Goal: Task Accomplishment & Management: Manage account settings

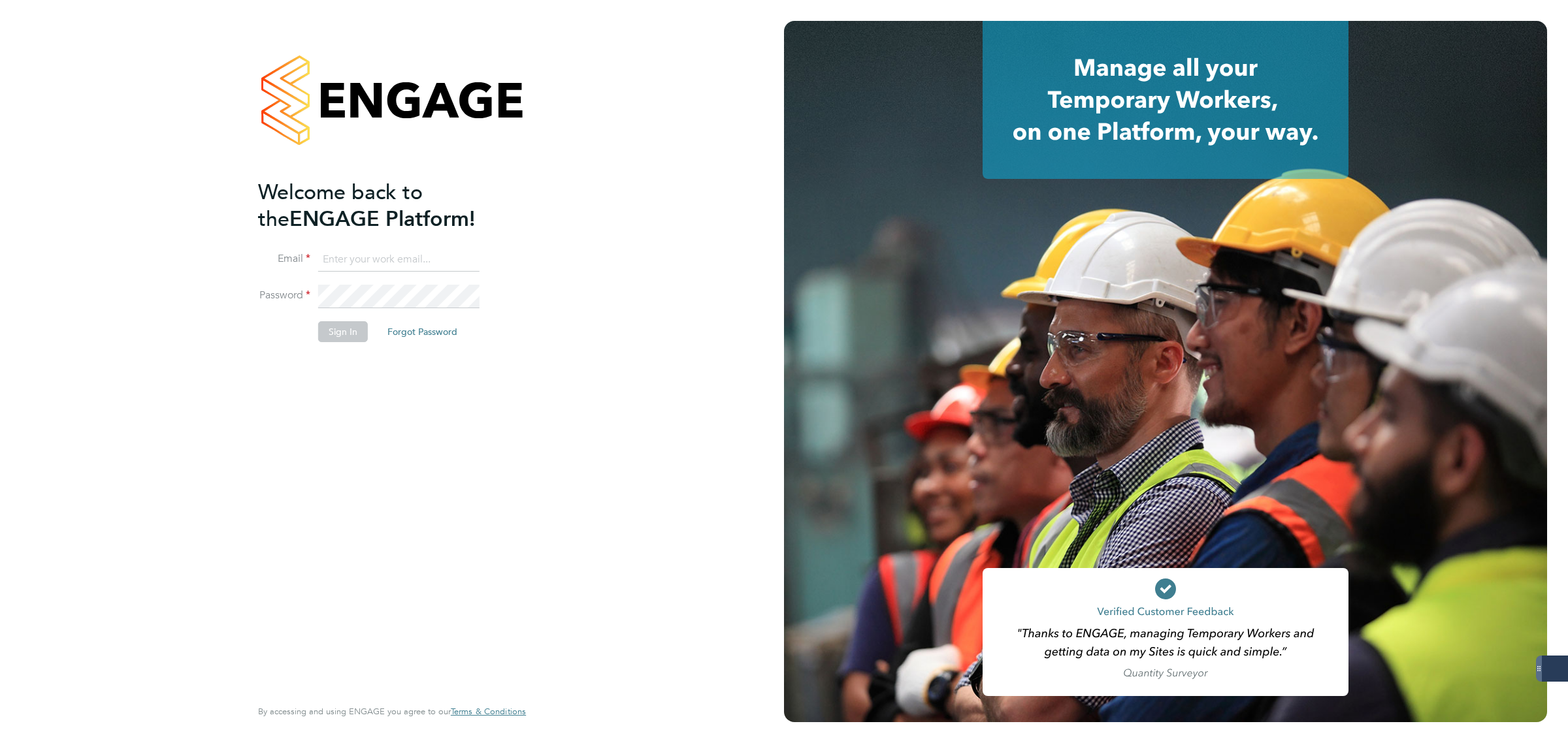
type input "matthew.robson@servicecare.org.uk"
click at [354, 323] on button "Sign In" at bounding box center [343, 332] width 50 height 21
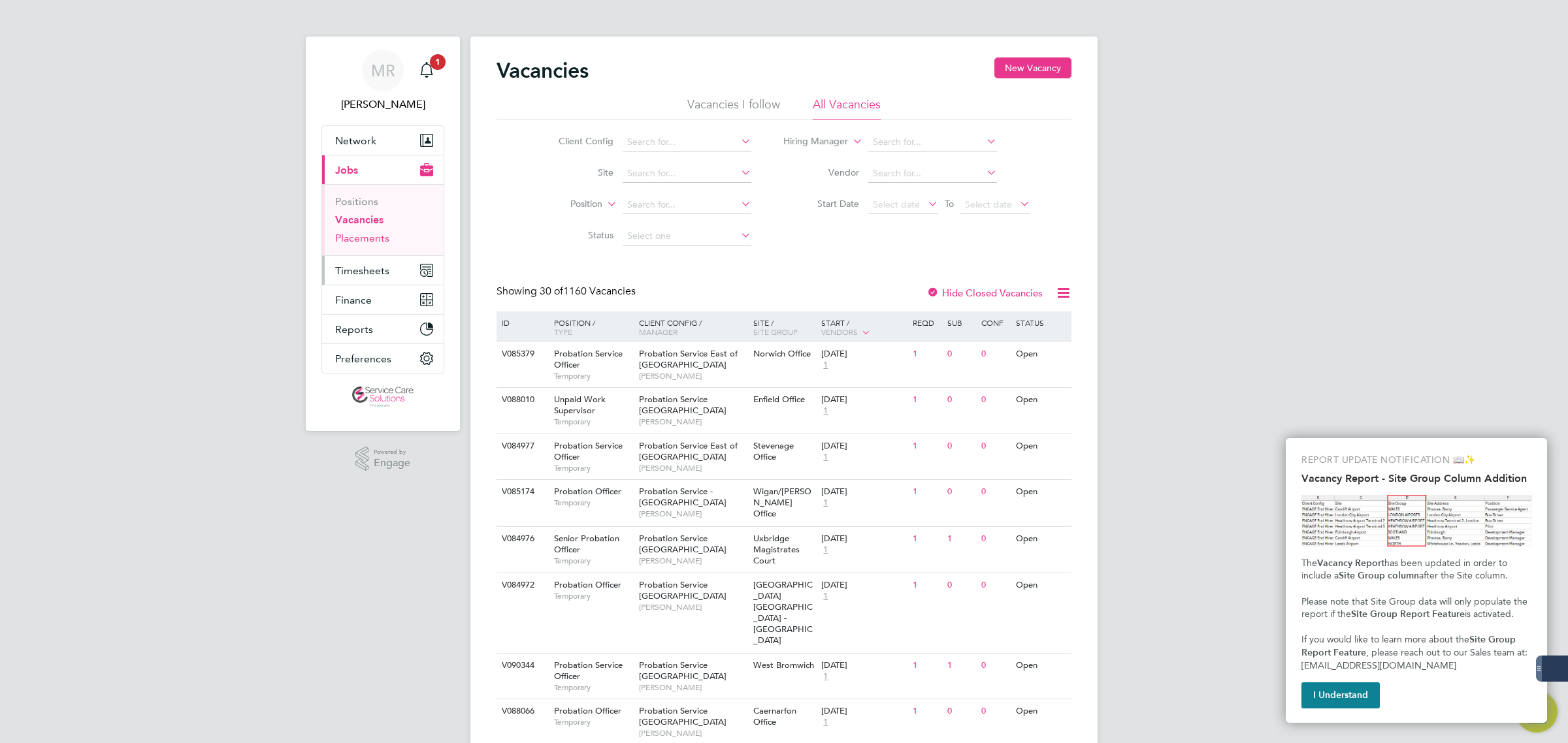
drag, startPoint x: 369, startPoint y: 269, endPoint x: 354, endPoint y: 239, distance: 33.5
click at [369, 258] on button "Timesheets" at bounding box center [383, 270] width 121 height 29
click at [386, 261] on button "Timesheets" at bounding box center [383, 270] width 121 height 29
click at [357, 241] on li "Timesheets" at bounding box center [385, 234] width 98 height 18
click at [353, 231] on link "Timesheets" at bounding box center [362, 231] width 54 height 13
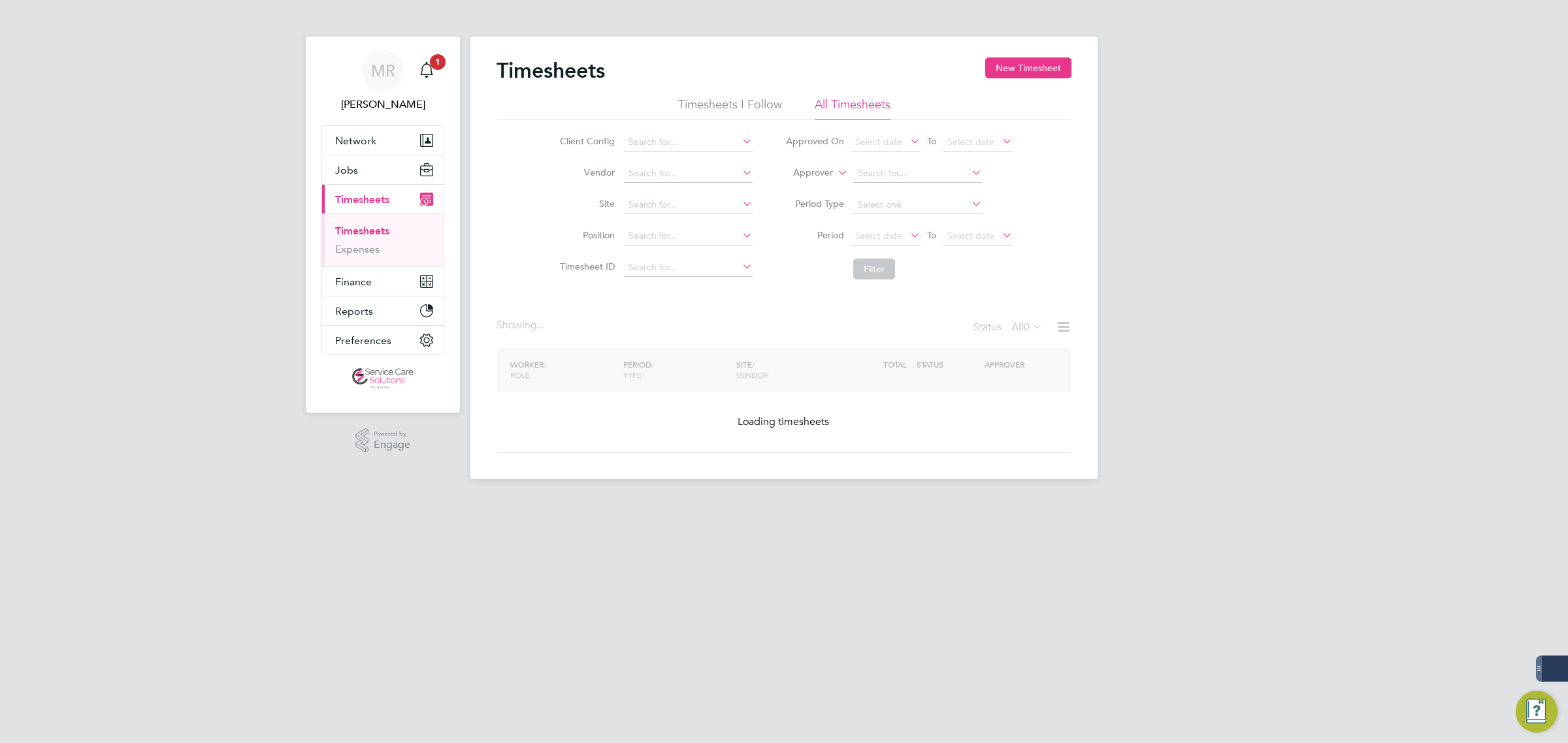
click at [800, 168] on label "Approver" at bounding box center [804, 173] width 59 height 13
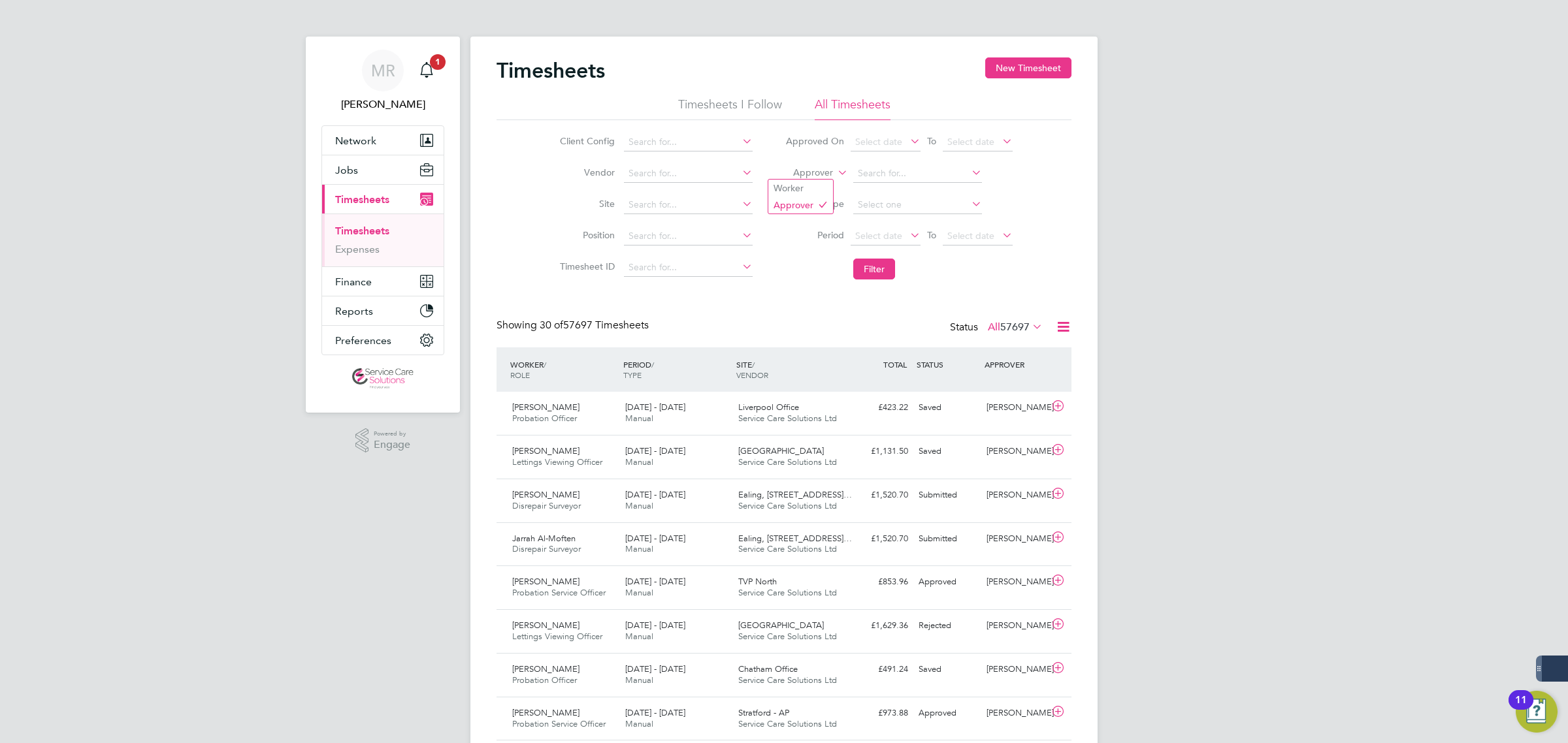
click at [798, 178] on label "Approver" at bounding box center [804, 173] width 59 height 13
drag, startPoint x: 788, startPoint y: 187, endPoint x: 843, endPoint y: 180, distance: 55.4
click at [791, 188] on li "Worker" at bounding box center [801, 188] width 65 height 17
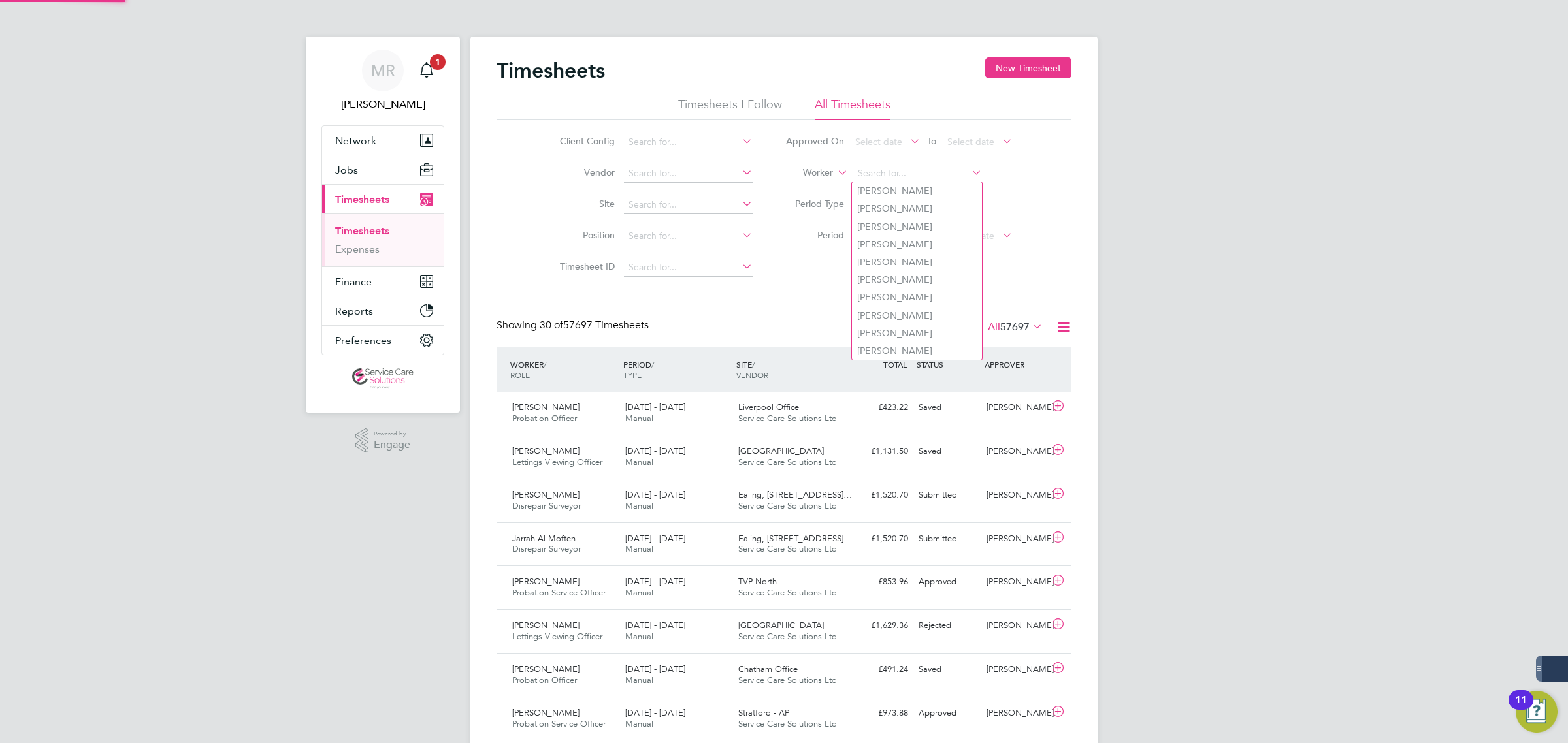
drag, startPoint x: 883, startPoint y: 170, endPoint x: 954, endPoint y: 154, distance: 72.8
click at [883, 165] on input at bounding box center [917, 174] width 128 height 18
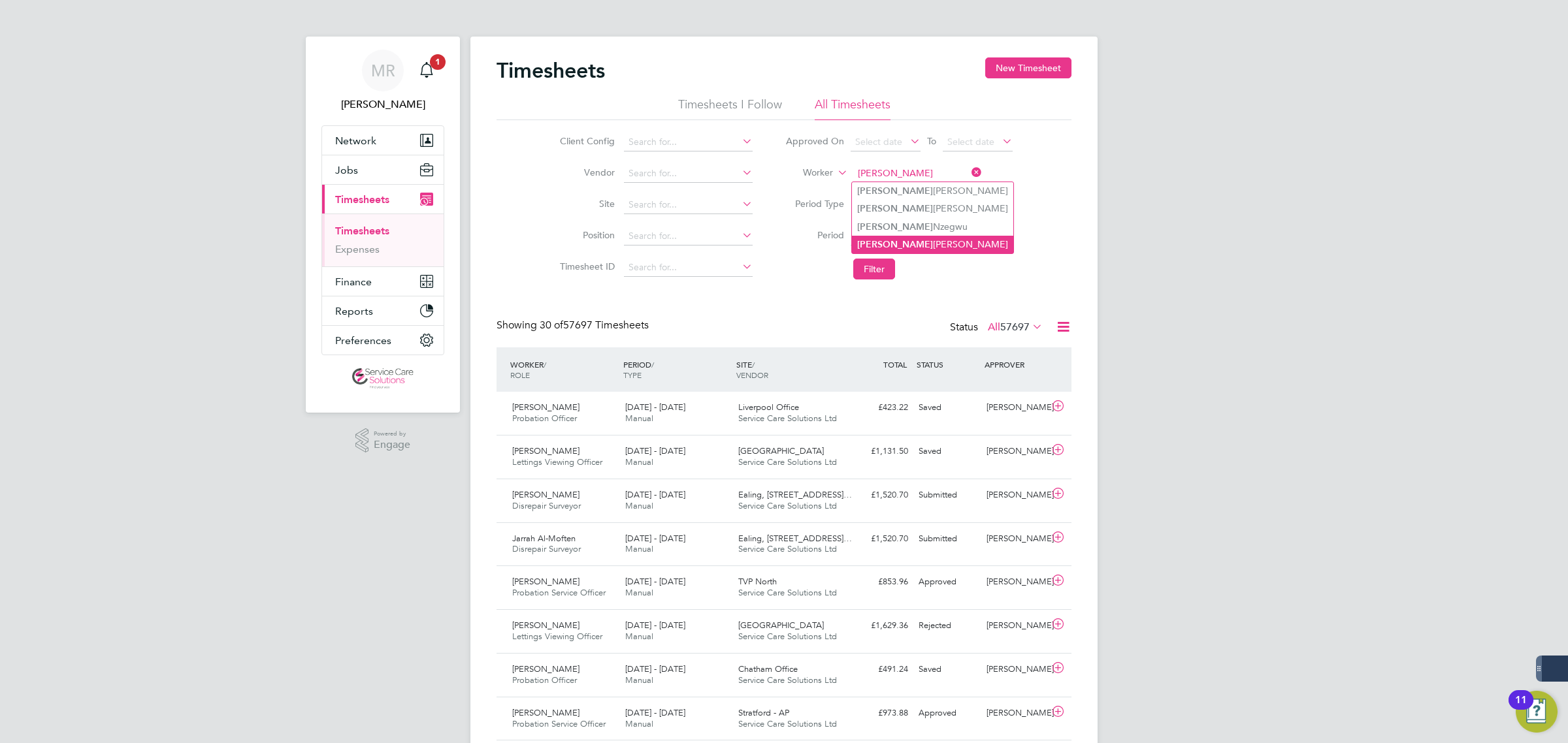
click at [910, 243] on li "Kenneth Boafo-Korsah" at bounding box center [933, 244] width 161 height 18
type input "Kenneth Boafo-Korsah"
click at [868, 269] on button "Filter" at bounding box center [875, 269] width 42 height 21
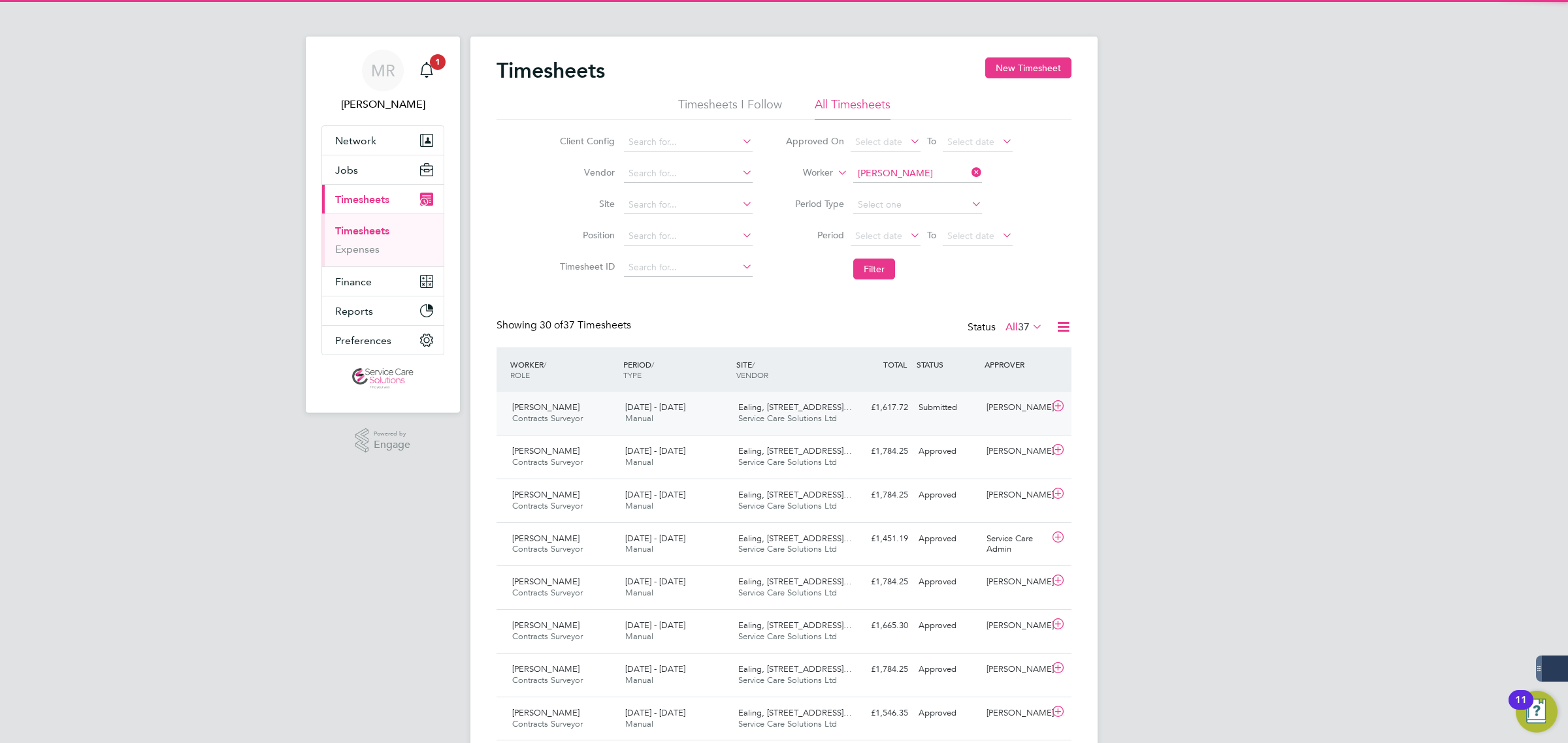
click at [901, 412] on div "£1,617.72 Submitted" at bounding box center [879, 408] width 68 height 22
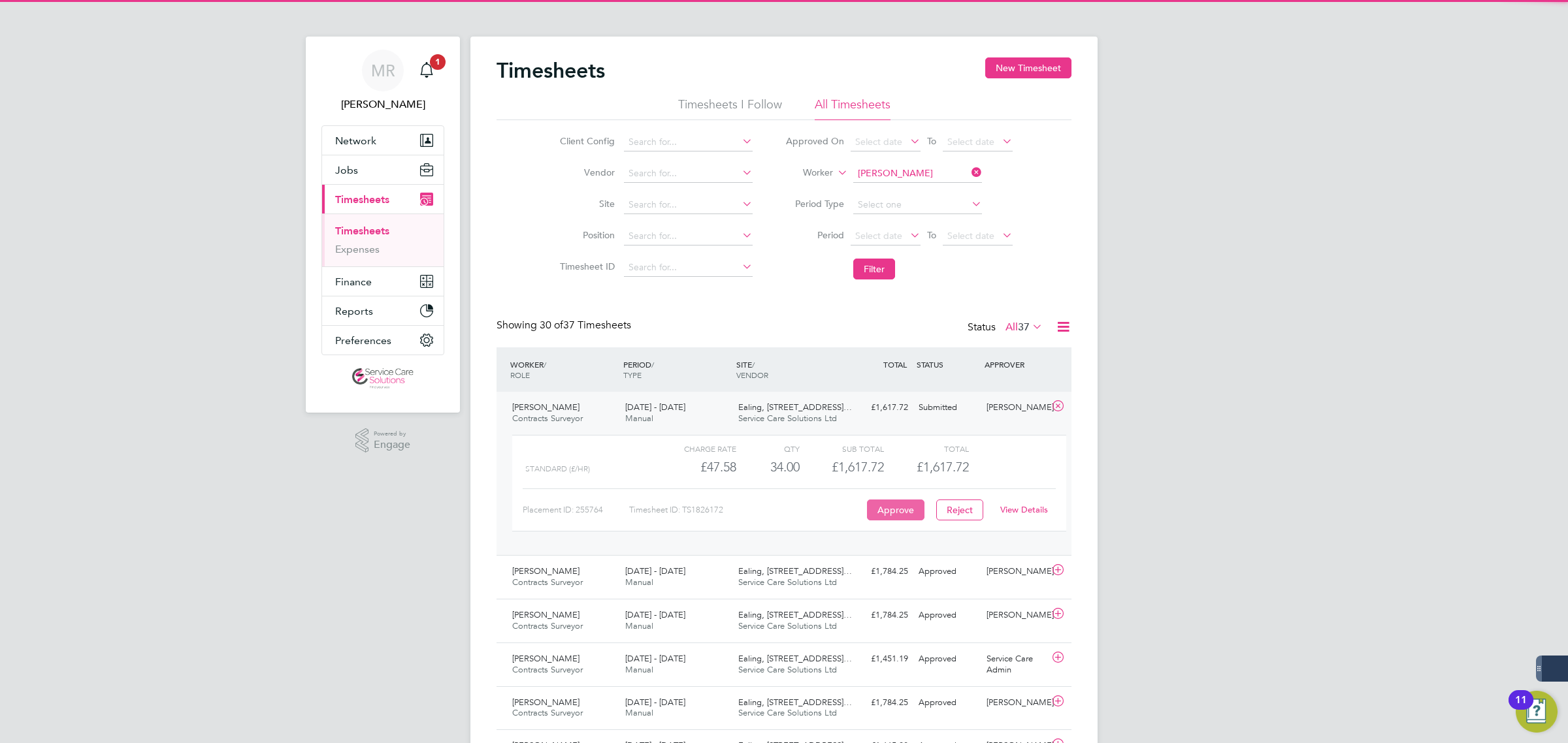
click at [915, 508] on button "Approve" at bounding box center [896, 510] width 58 height 21
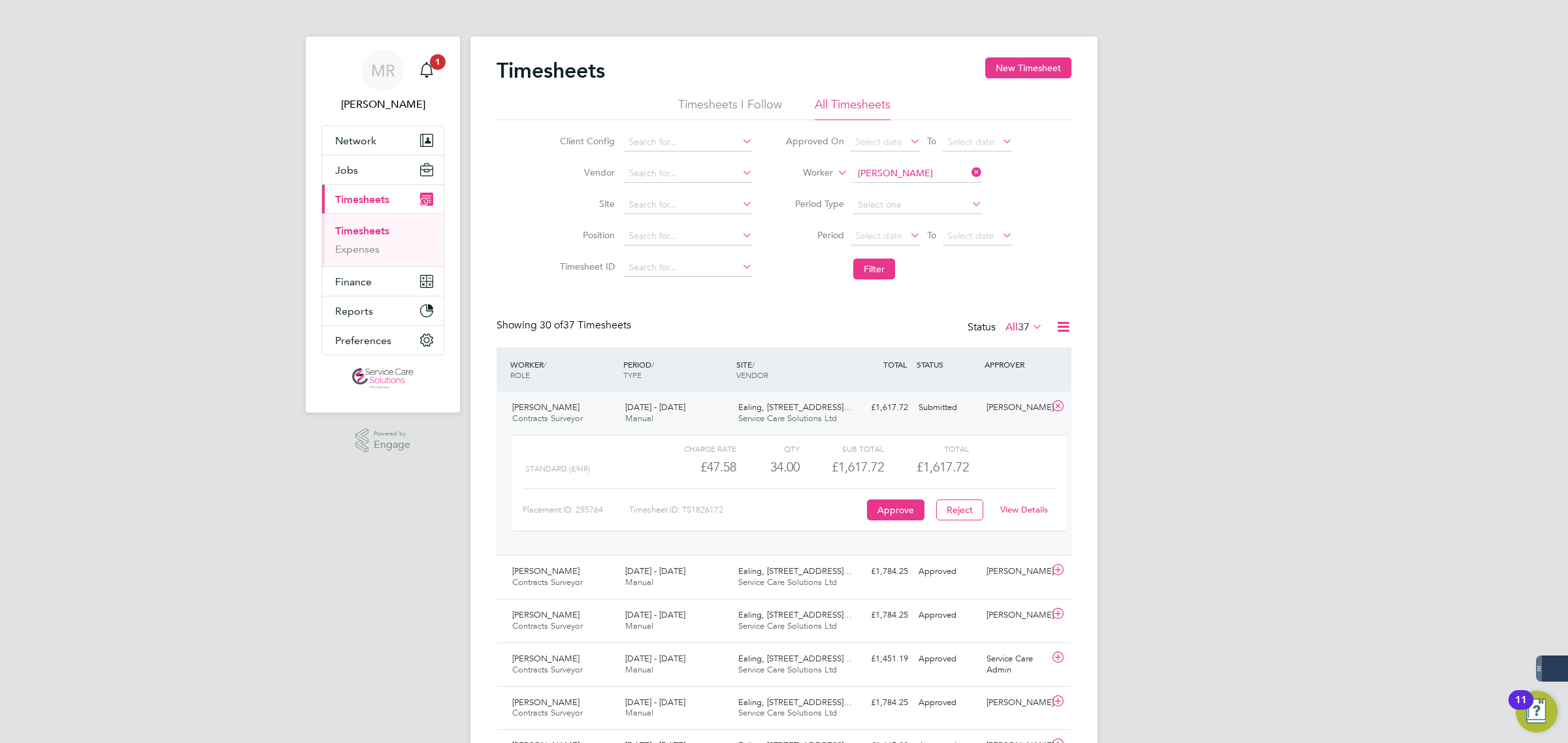
click at [969, 170] on icon at bounding box center [969, 173] width 0 height 18
click at [955, 172] on input at bounding box center [917, 174] width 128 height 18
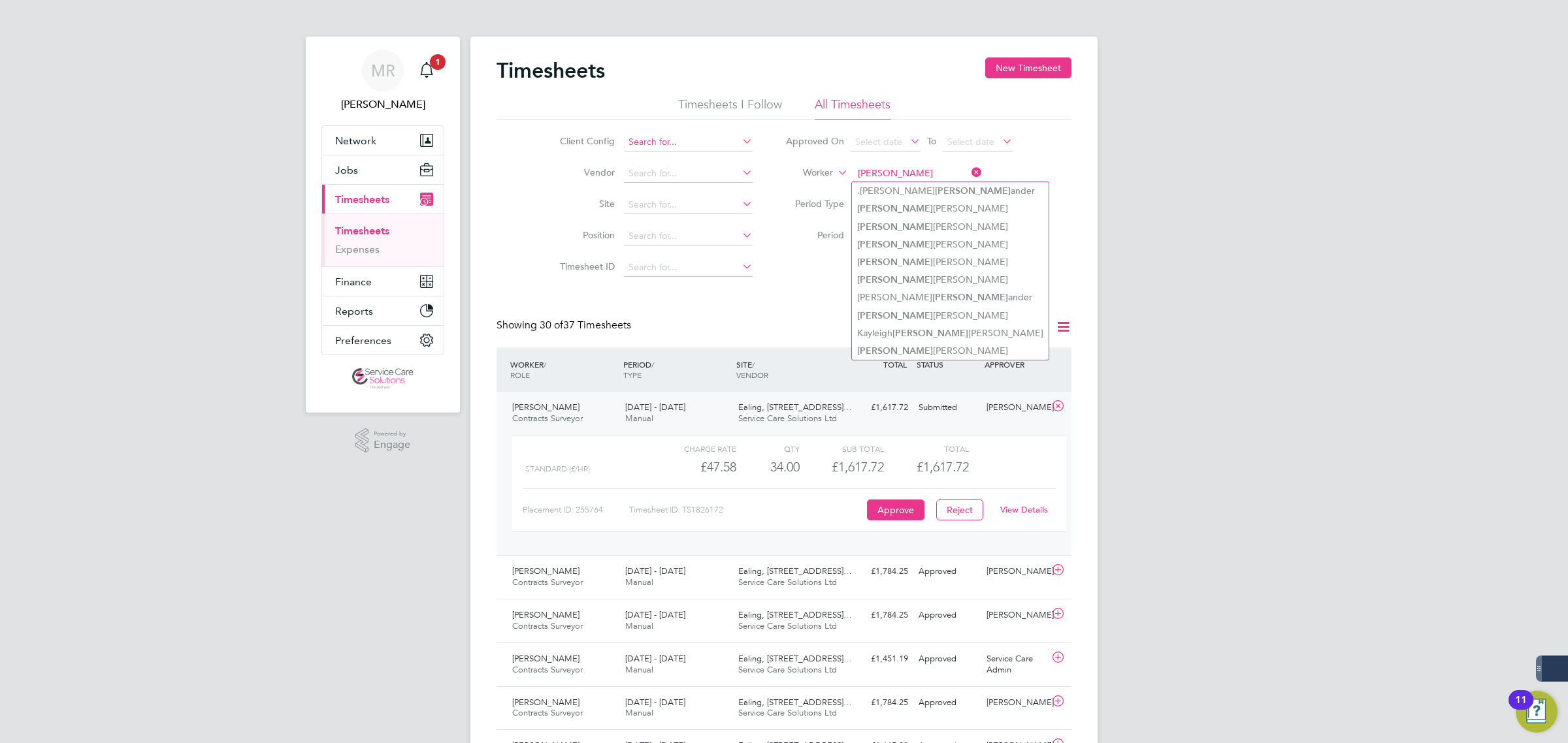
type input "alex"
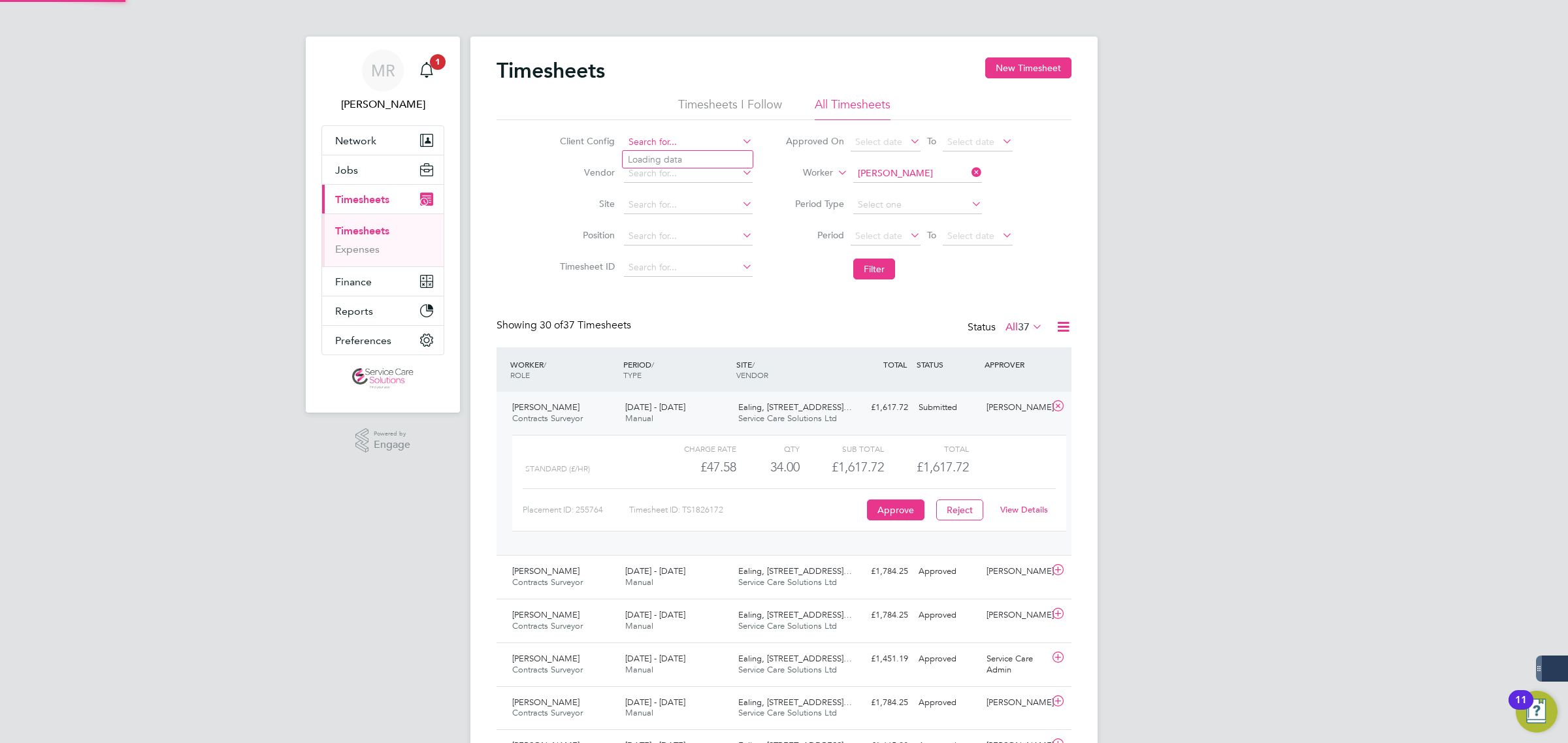
click at [678, 136] on input at bounding box center [688, 142] width 128 height 18
type input "a"
click at [691, 159] on li "A2D ominion Housing Group" at bounding box center [687, 159] width 130 height 18
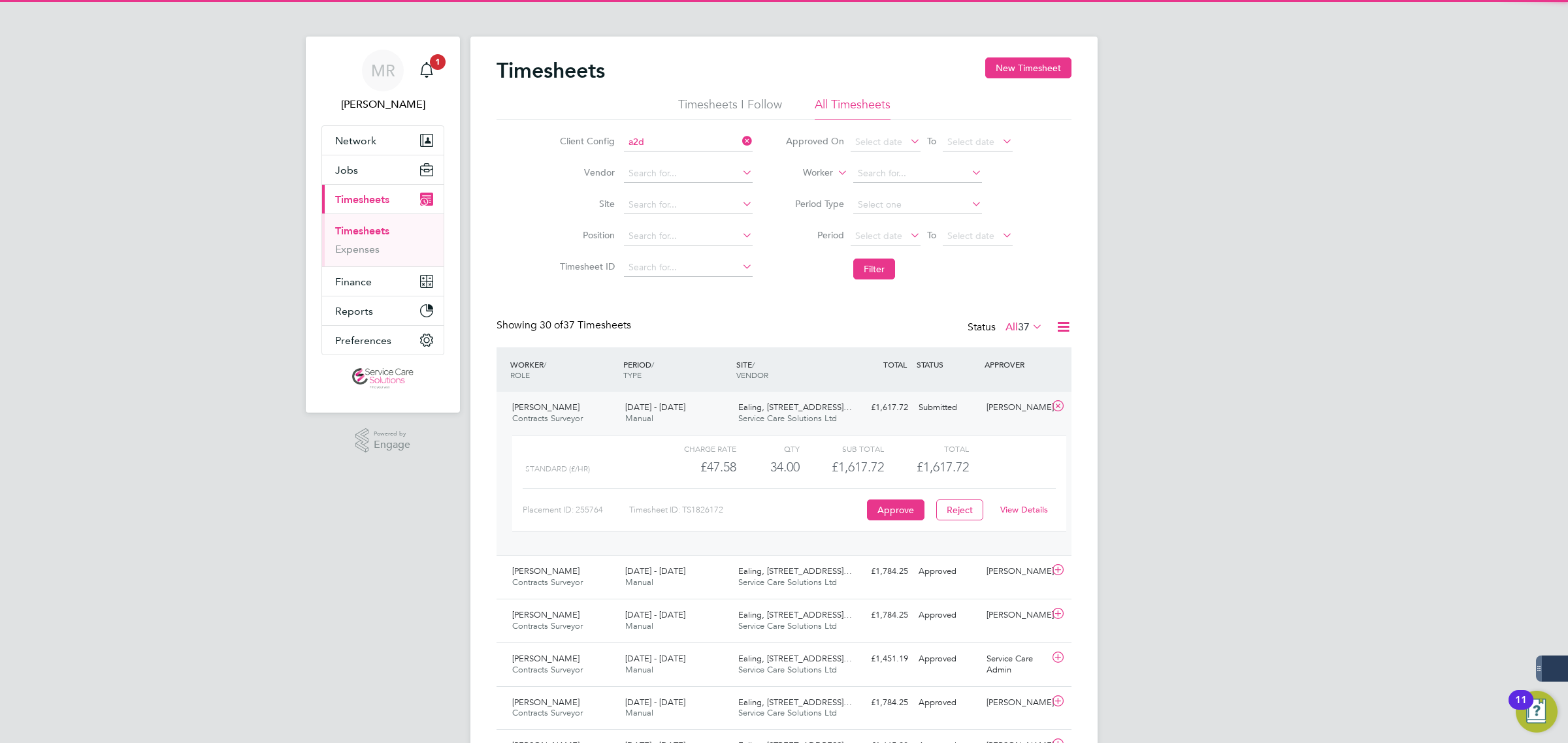
type input "A2Dominion Housing Group"
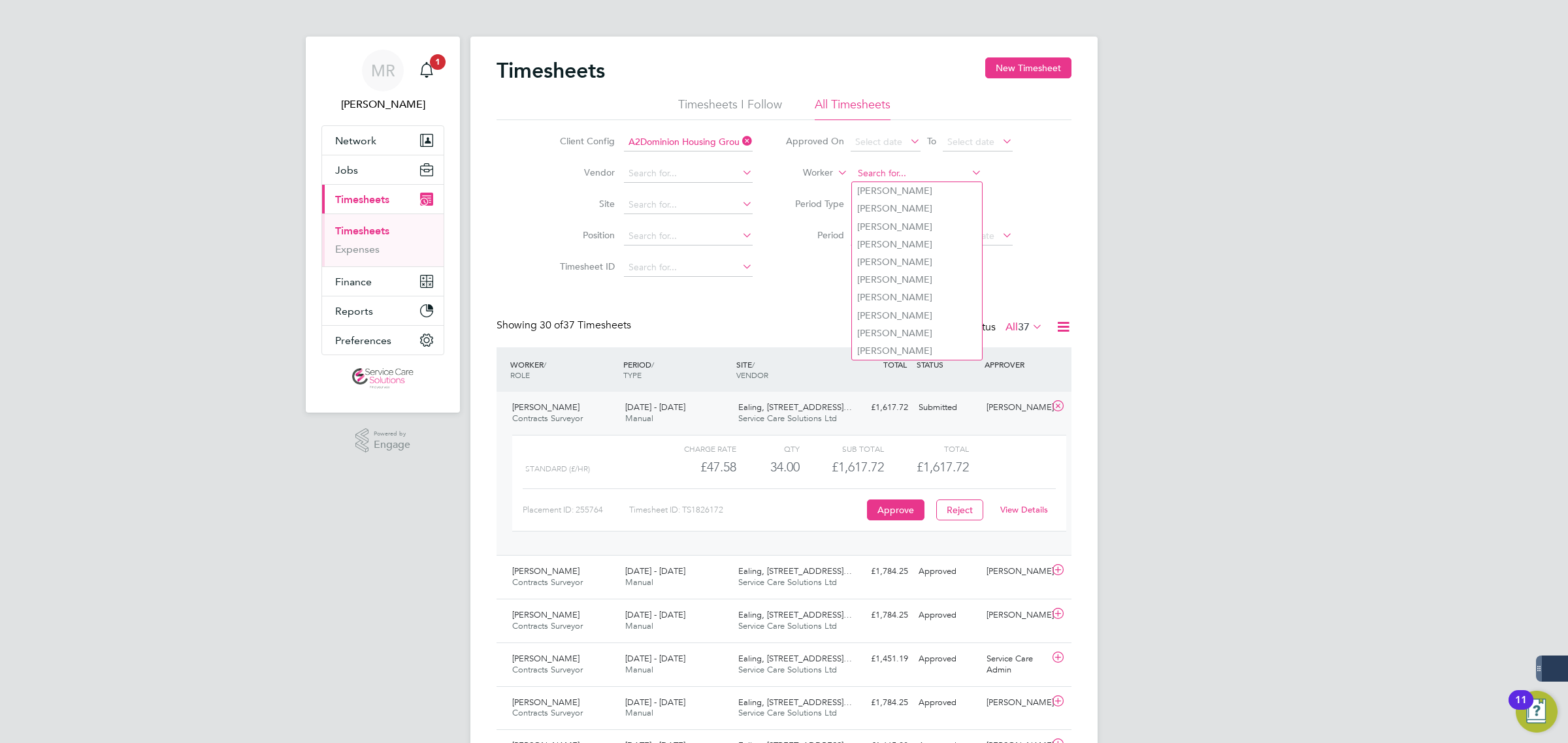
click at [855, 170] on input at bounding box center [917, 174] width 128 height 18
type input "alex"
click at [880, 268] on button "Filter" at bounding box center [875, 269] width 42 height 21
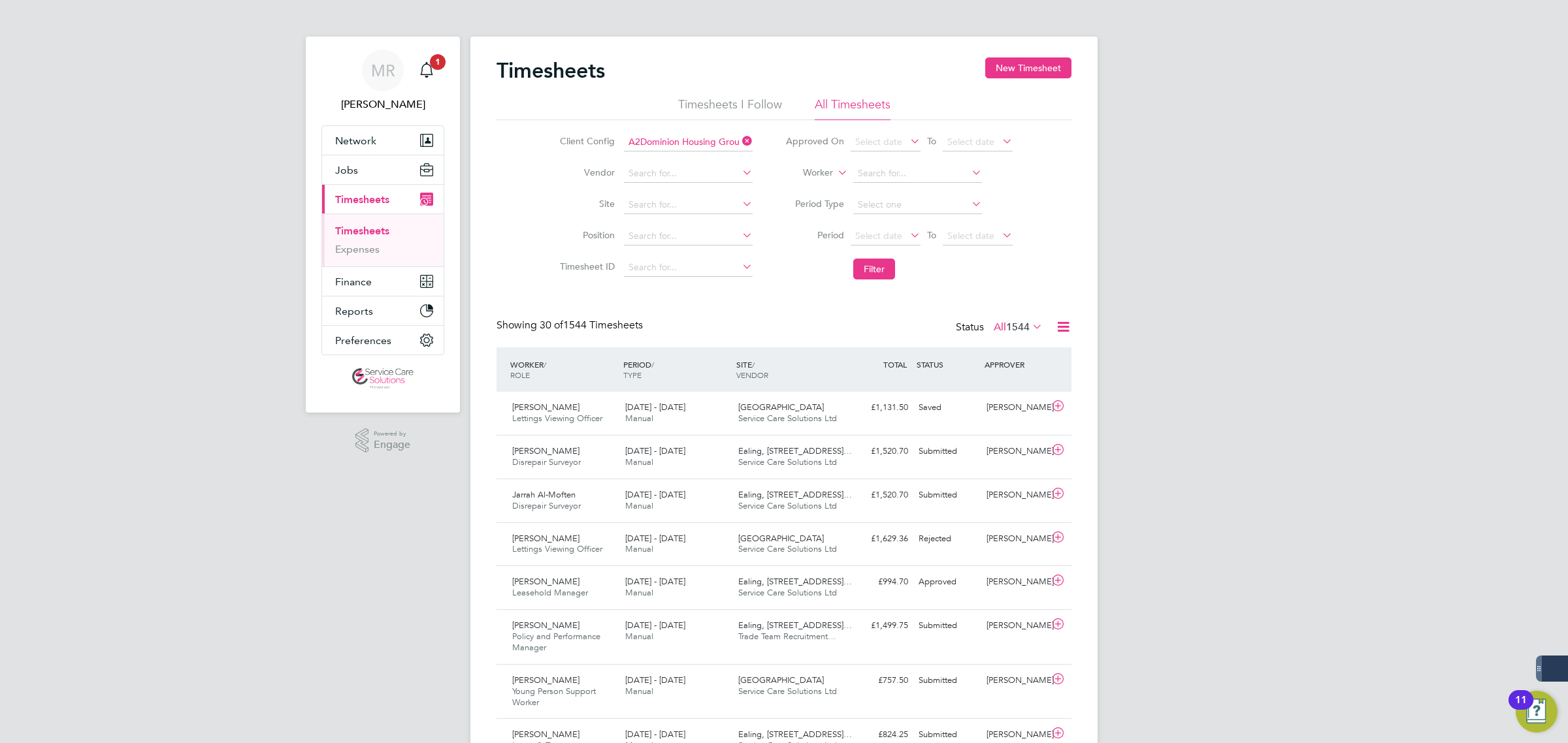
click at [1018, 330] on span "1544" at bounding box center [1018, 327] width 24 height 13
click at [879, 241] on span "Select date" at bounding box center [886, 236] width 70 height 18
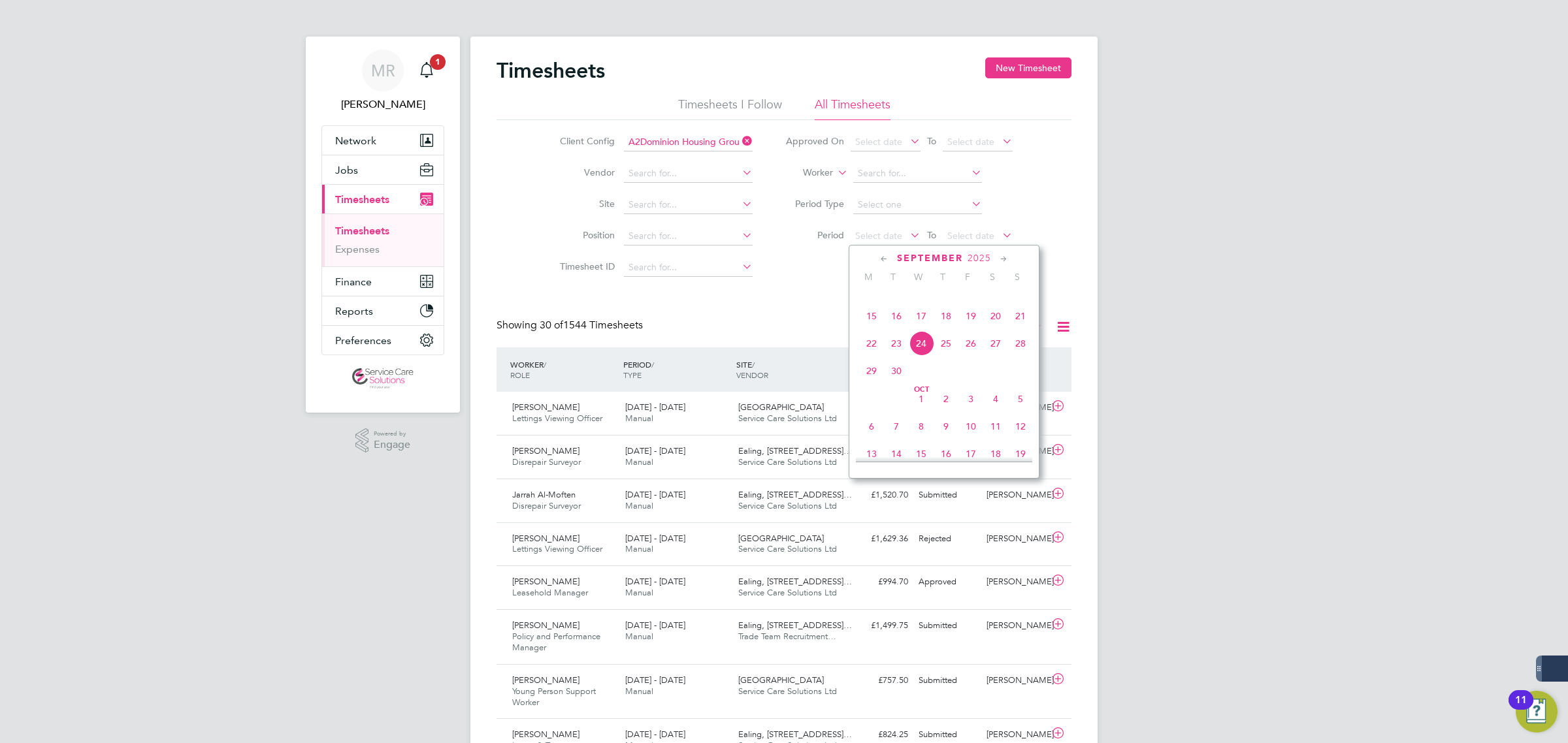
click at [869, 328] on span "15" at bounding box center [871, 316] width 25 height 25
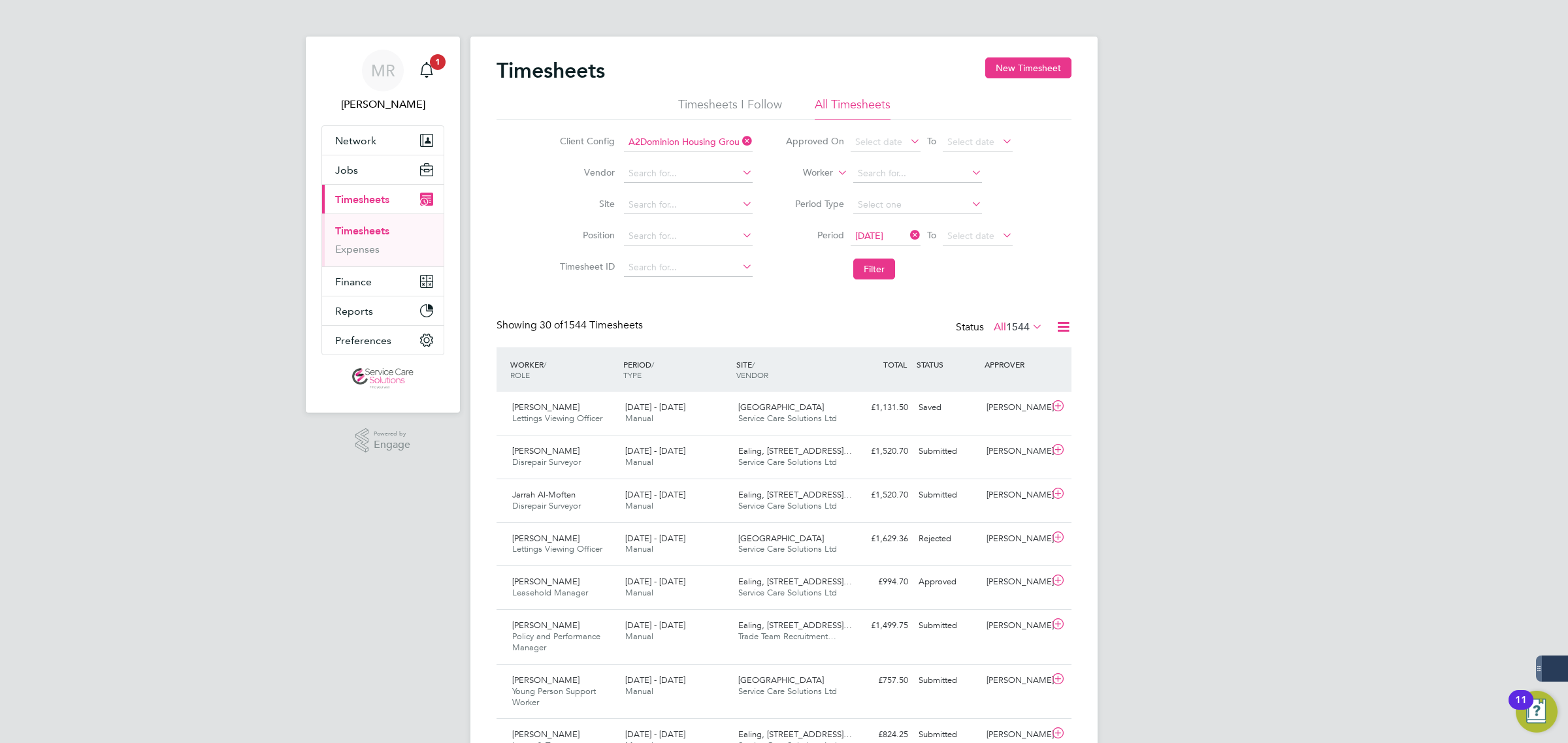
click at [880, 230] on span "15 Sep 2025" at bounding box center [869, 236] width 28 height 12
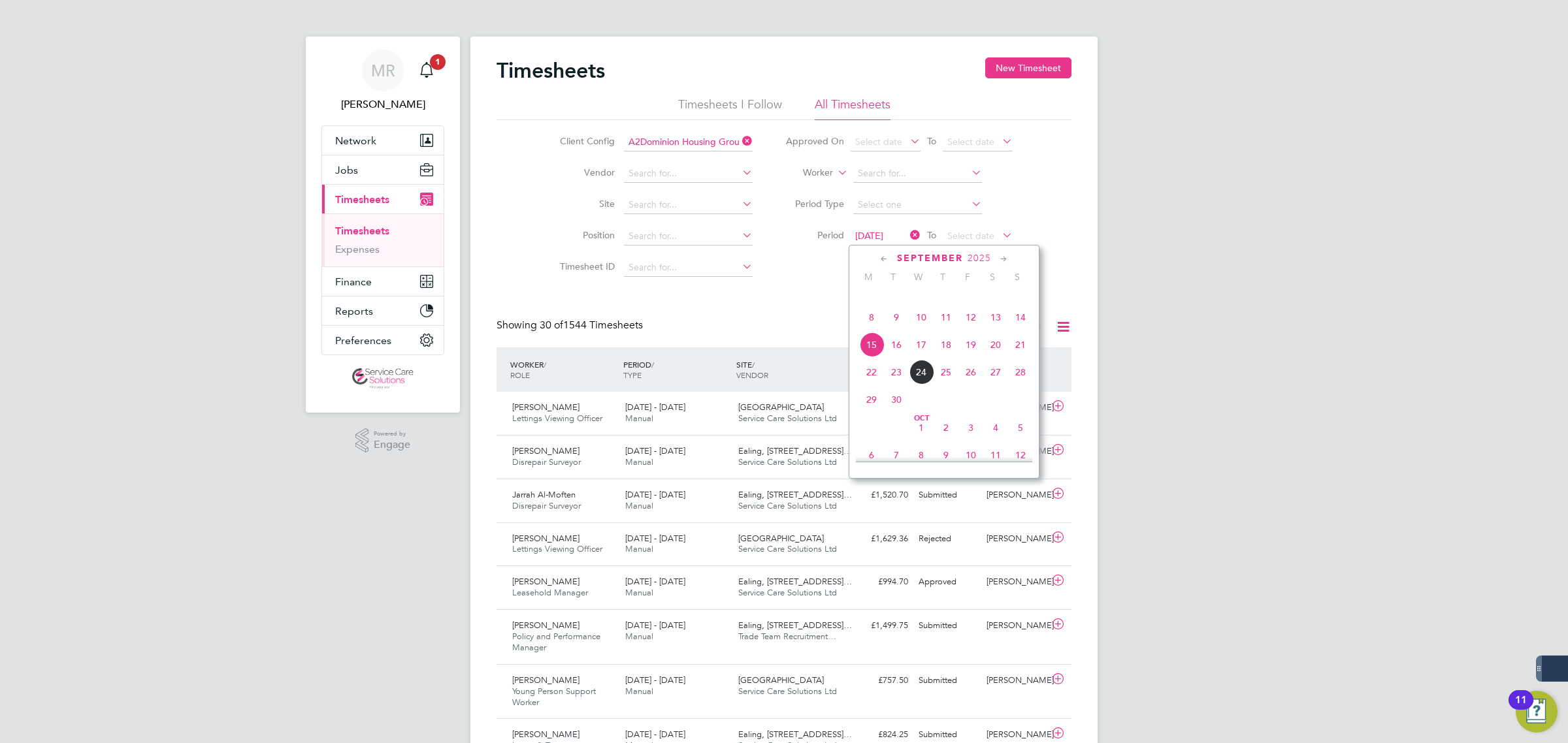
click at [874, 357] on span "15" at bounding box center [871, 344] width 25 height 25
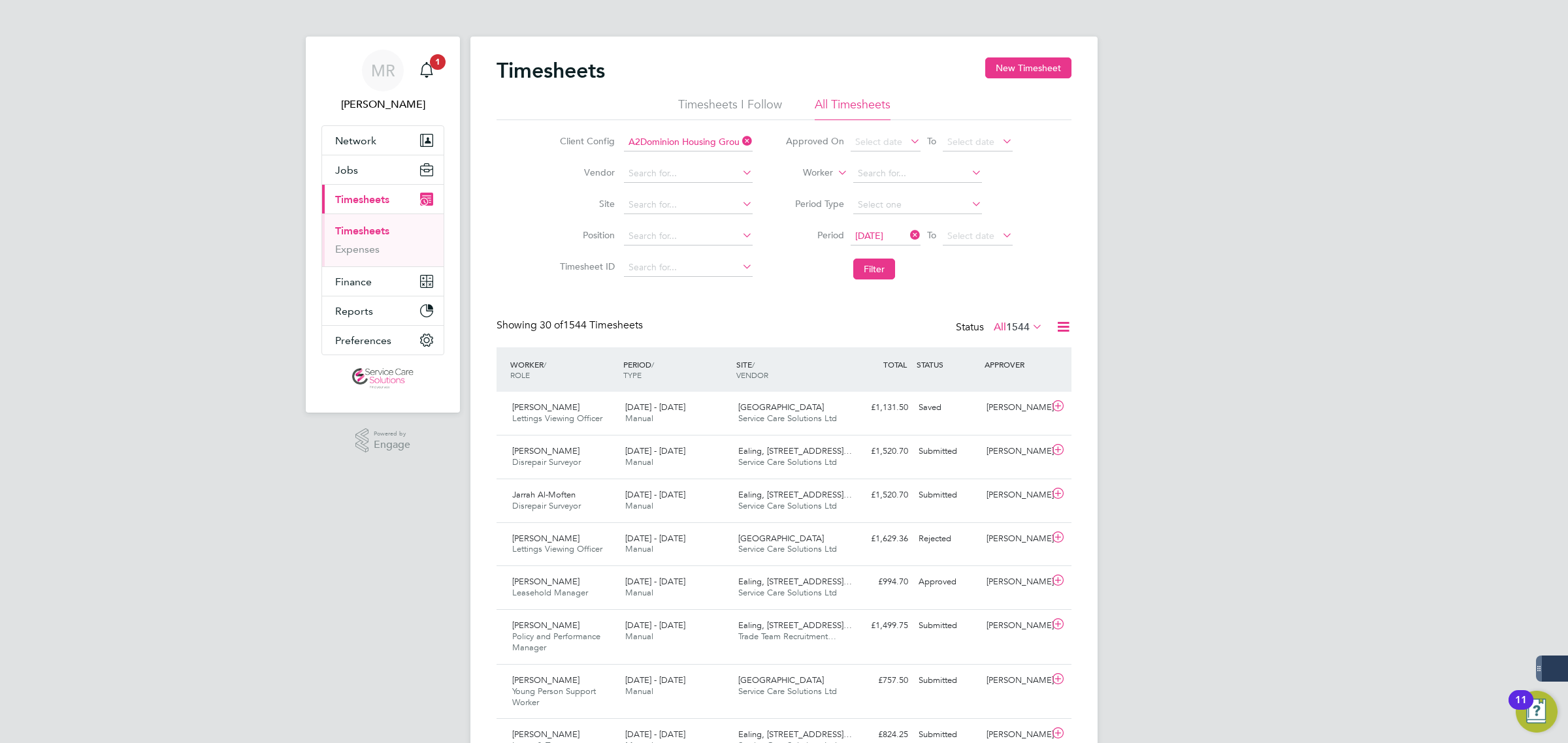
drag, startPoint x: 864, startPoint y: 269, endPoint x: 976, endPoint y: 276, distance: 112.2
click at [865, 269] on button "Filter" at bounding box center [875, 269] width 42 height 21
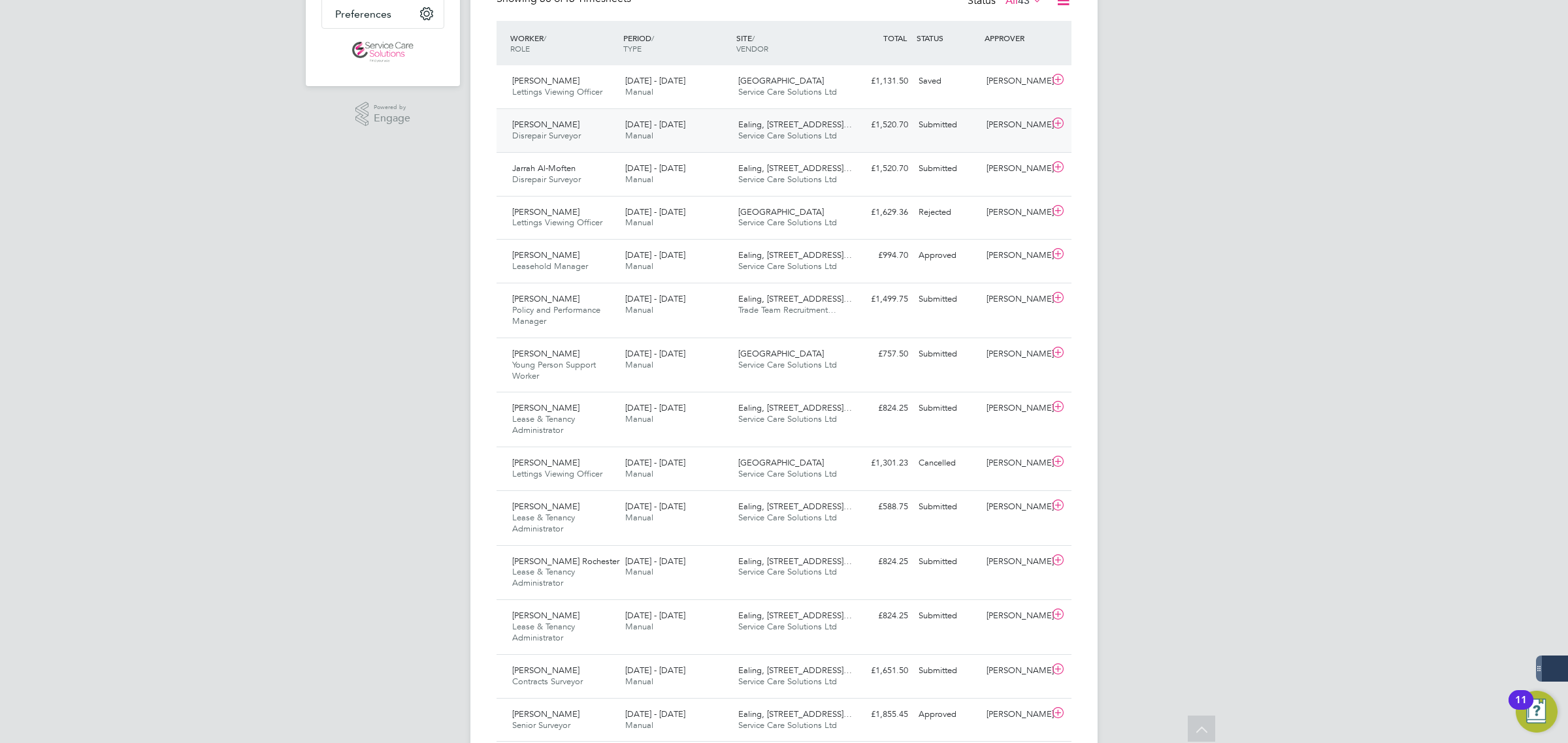
click at [936, 130] on div "Submitted" at bounding box center [947, 125] width 68 height 22
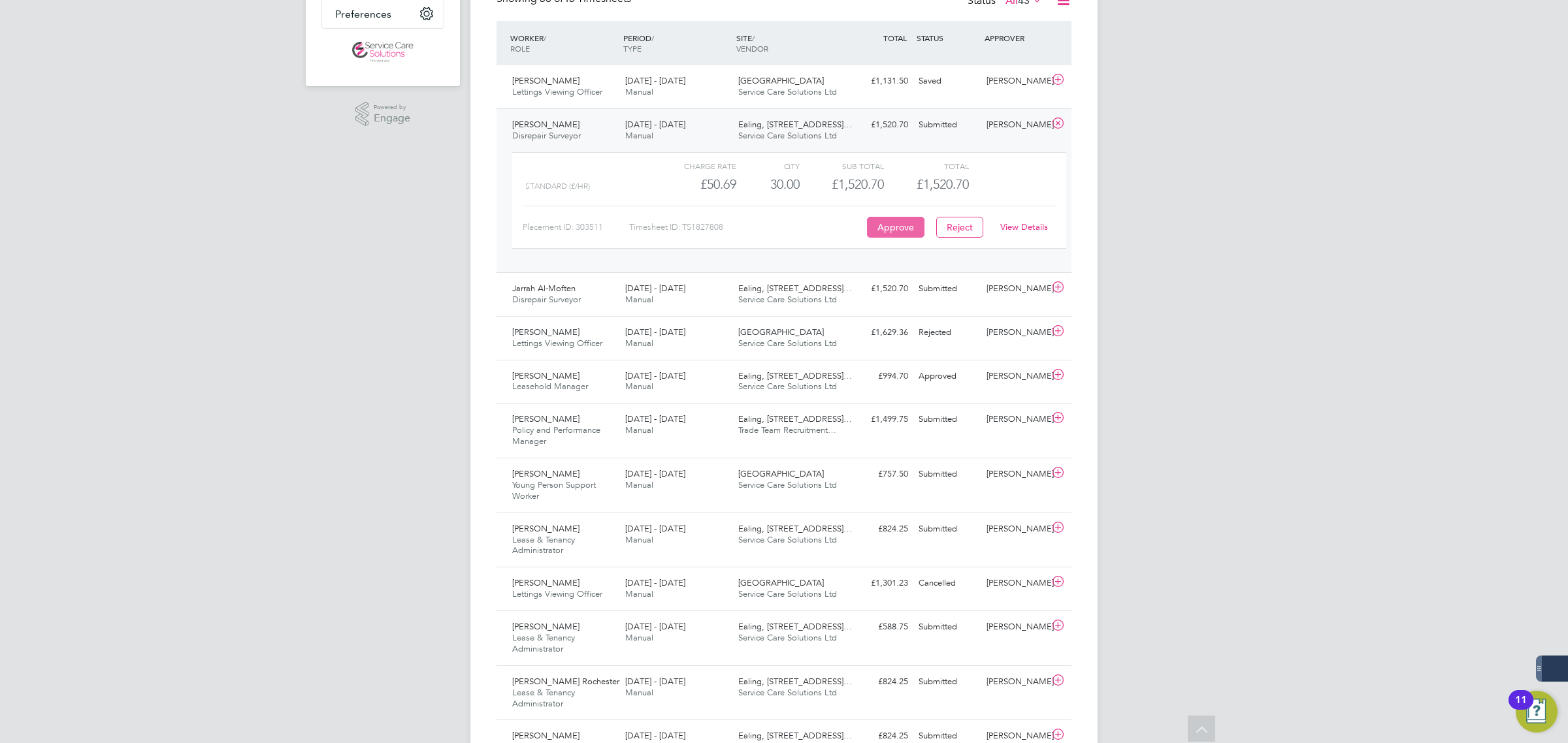
click at [874, 220] on button "Approve" at bounding box center [896, 227] width 58 height 21
click at [843, 288] on div "Ealing, 113 Uxbridge Ro… Service Care Solutions Ltd" at bounding box center [789, 295] width 113 height 33
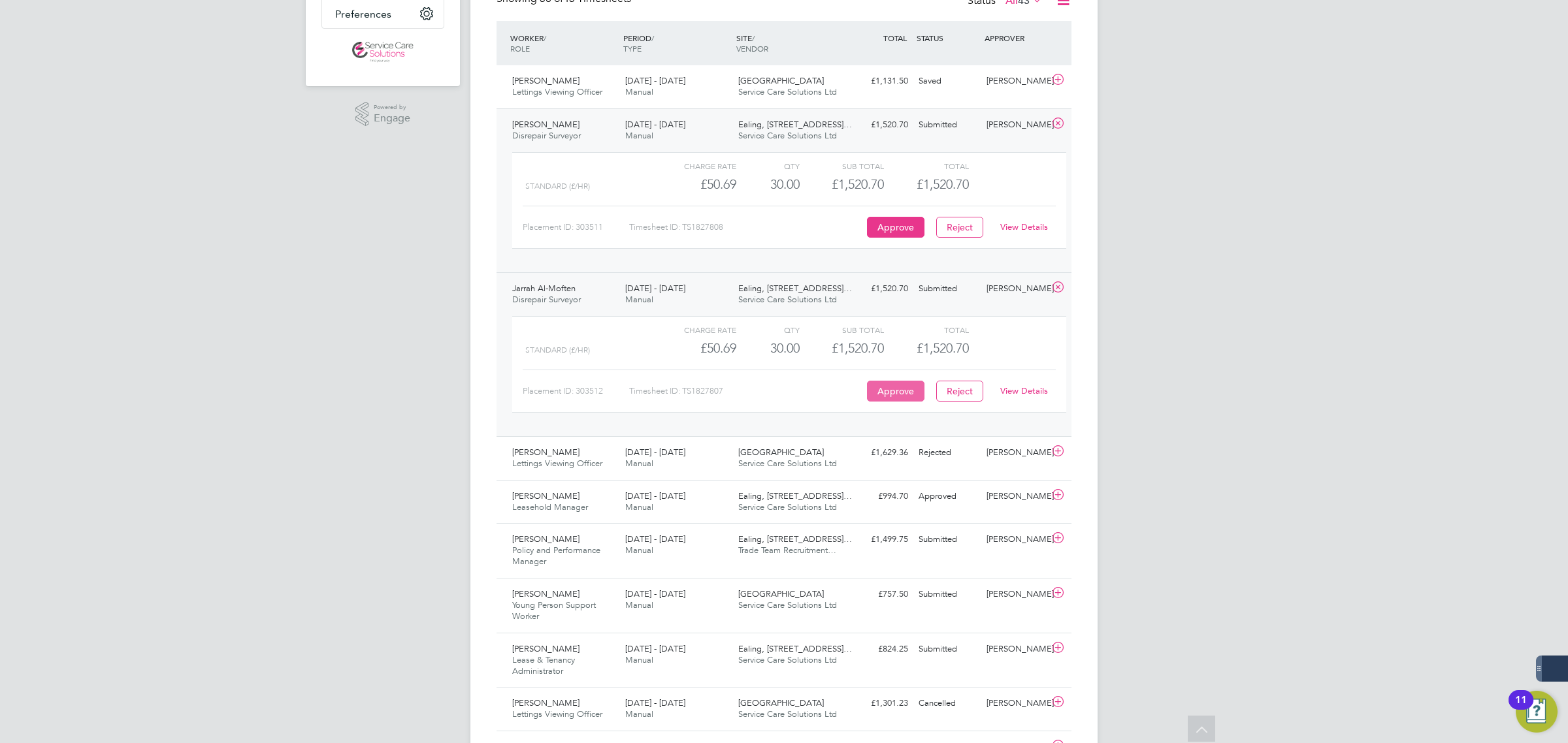
click at [883, 394] on button "Approve" at bounding box center [896, 391] width 58 height 21
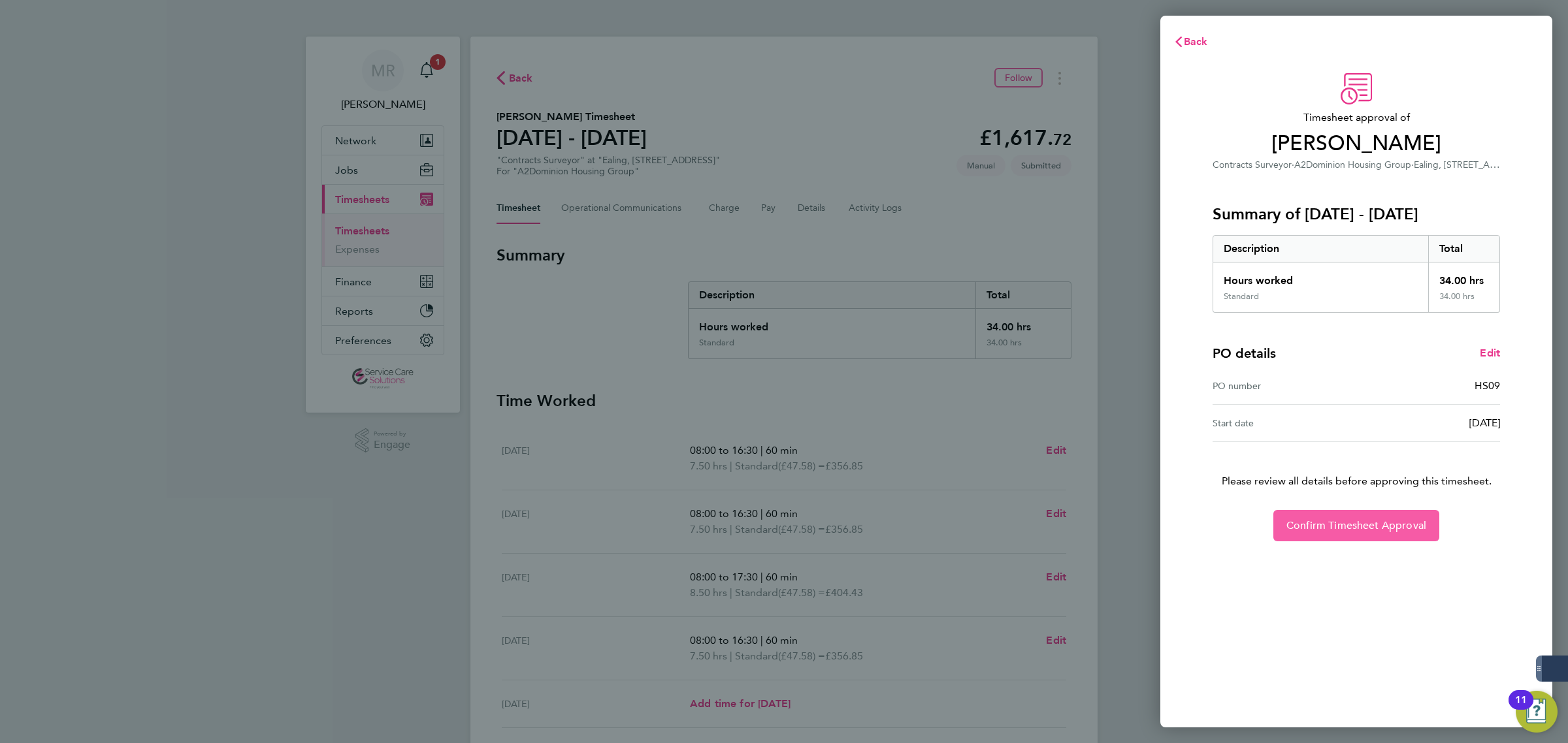
click at [1351, 524] on span "Confirm Timesheet Approval" at bounding box center [1356, 526] width 140 height 13
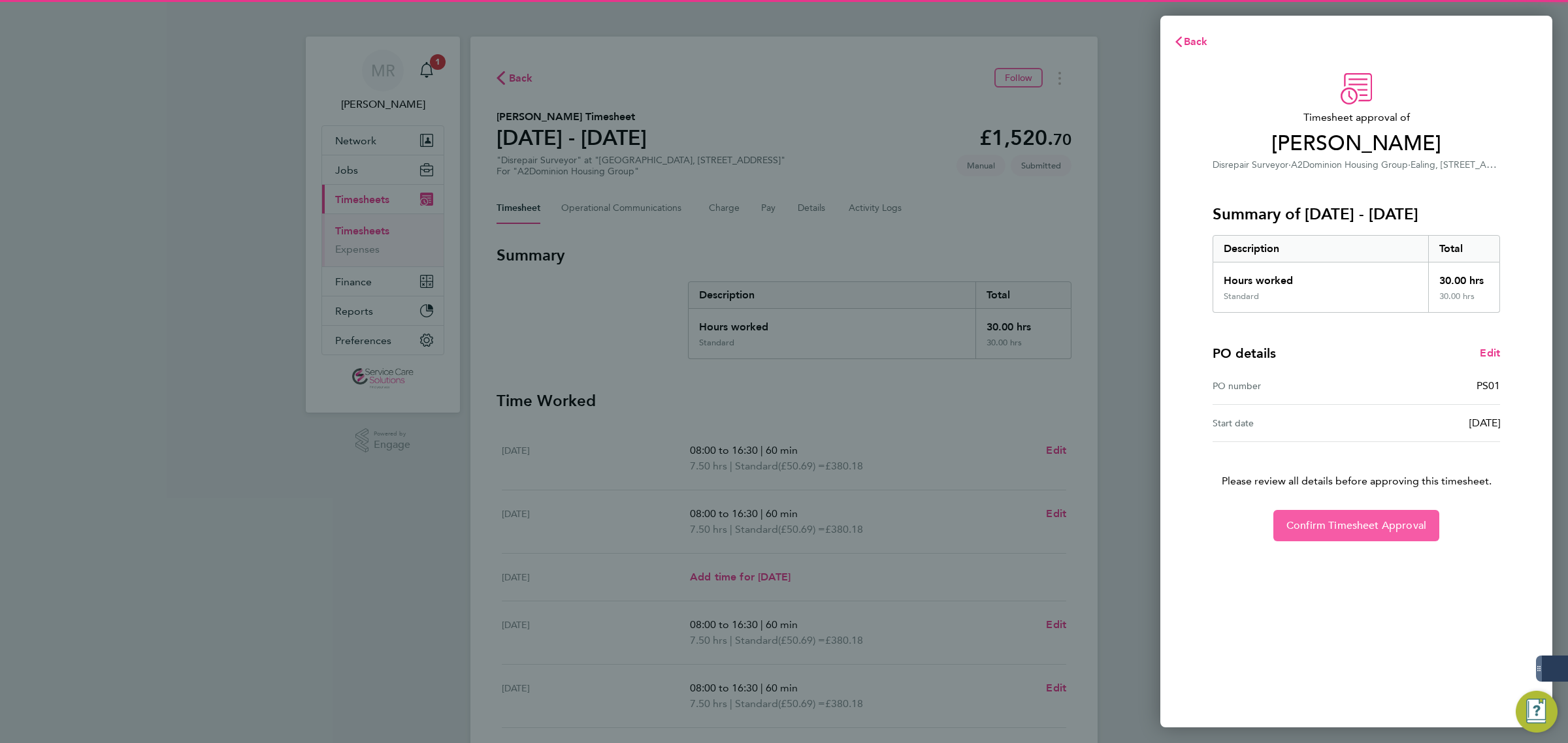
click at [1313, 524] on span "Confirm Timesheet Approval" at bounding box center [1356, 526] width 140 height 13
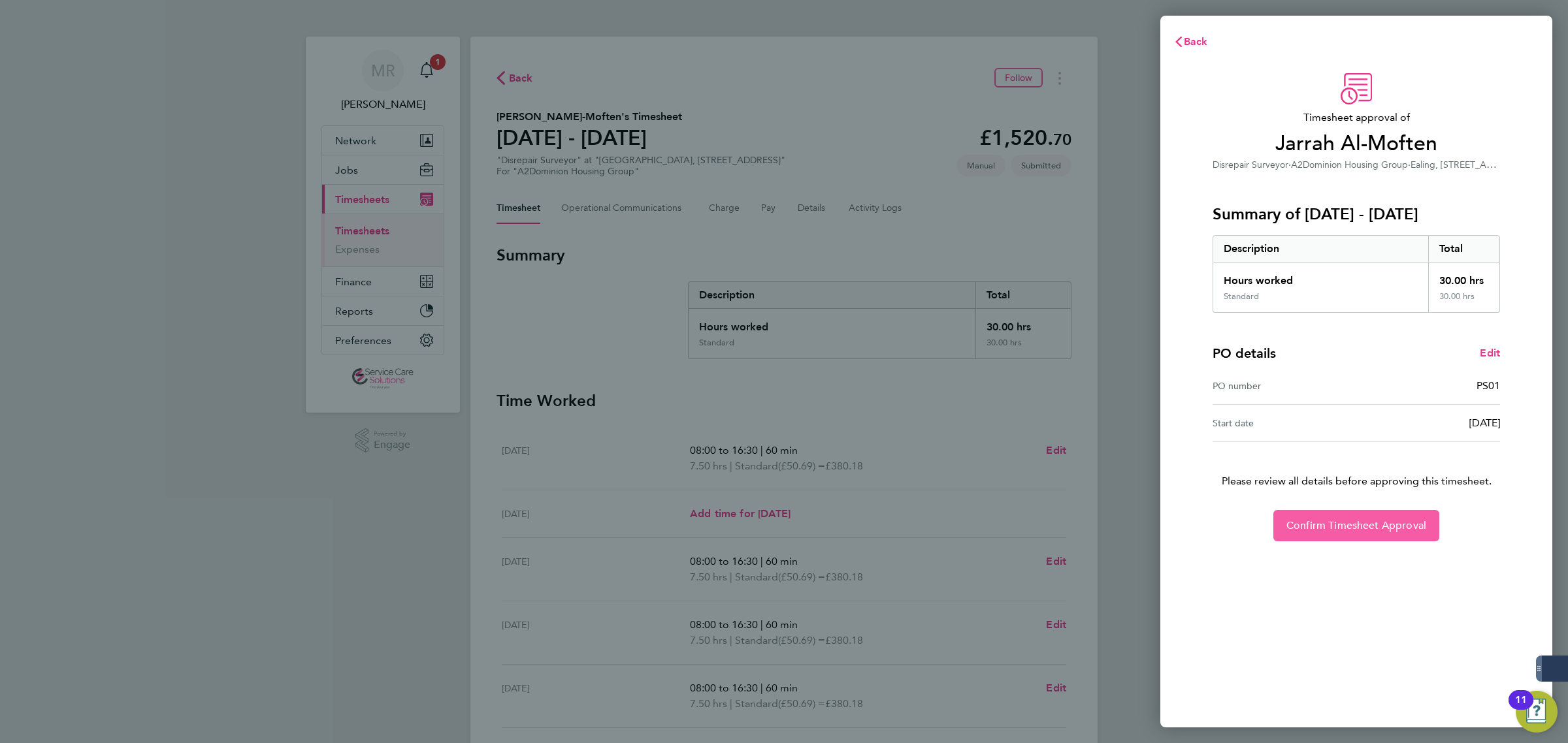
click at [1318, 519] on span "Confirm Timesheet Approval" at bounding box center [1356, 526] width 140 height 13
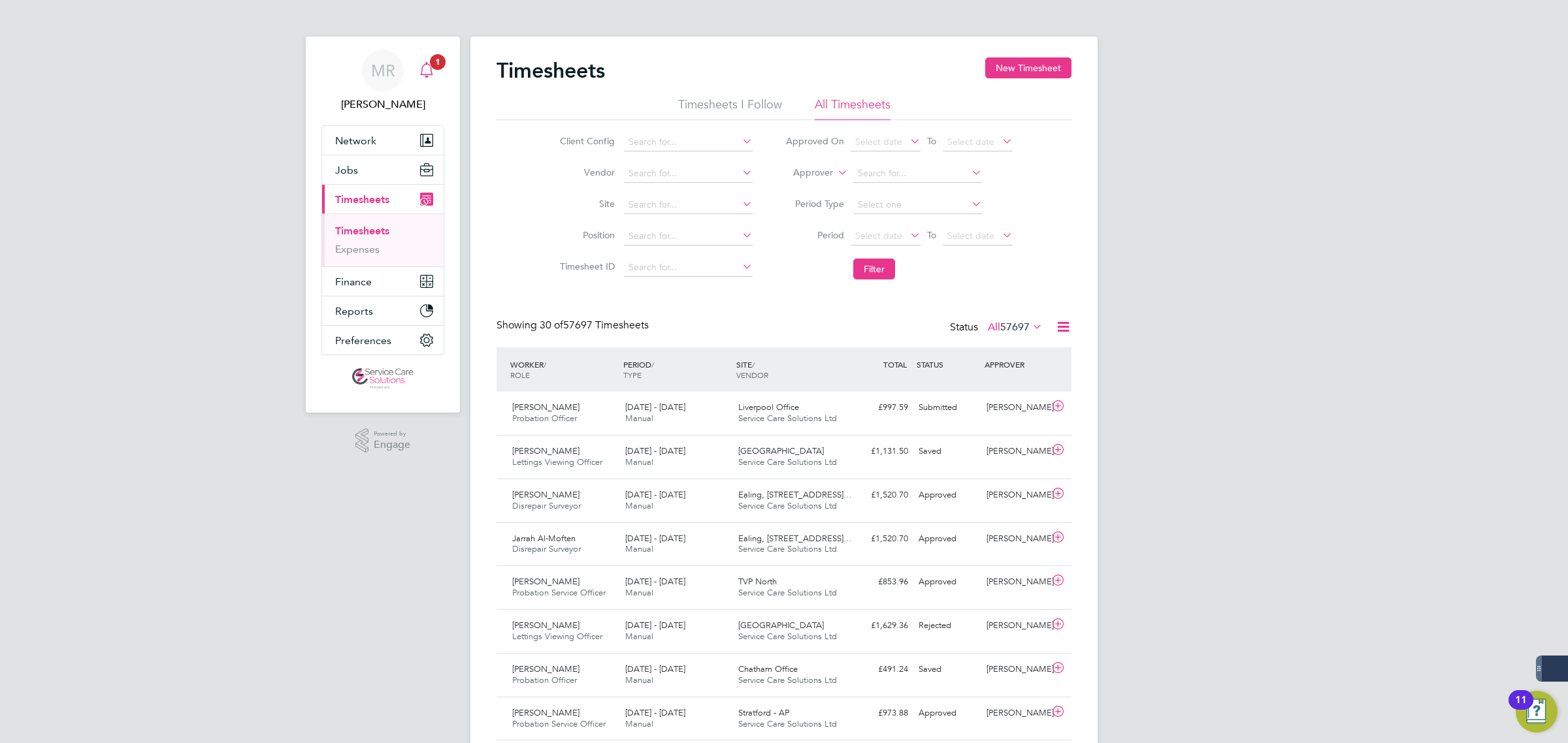
click at [426, 76] on icon "Main navigation" at bounding box center [426, 76] width 4 height 2
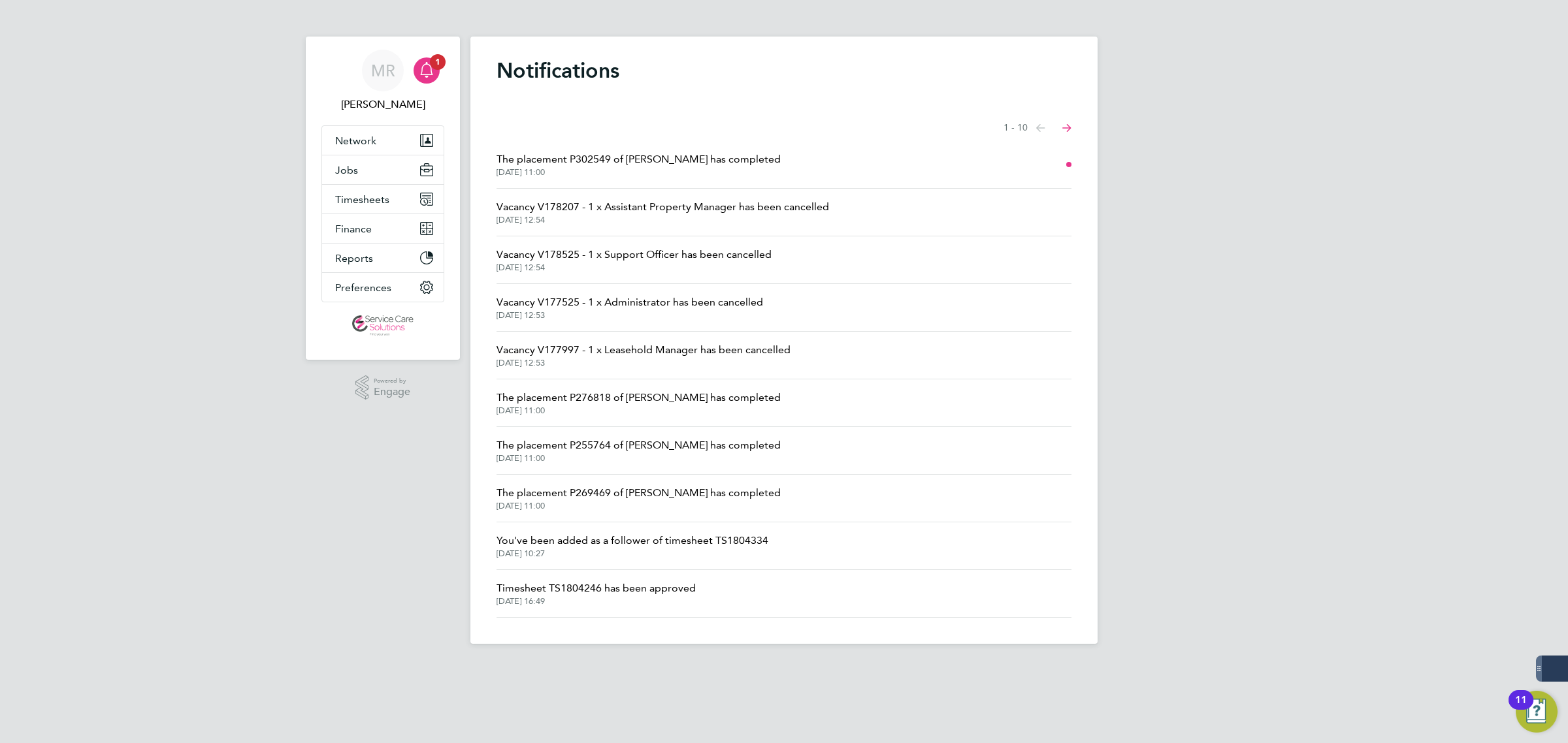
drag, startPoint x: 586, startPoint y: 53, endPoint x: 893, endPoint y: -99, distance: 342.6
